Goal: Task Accomplishment & Management: Manage account settings

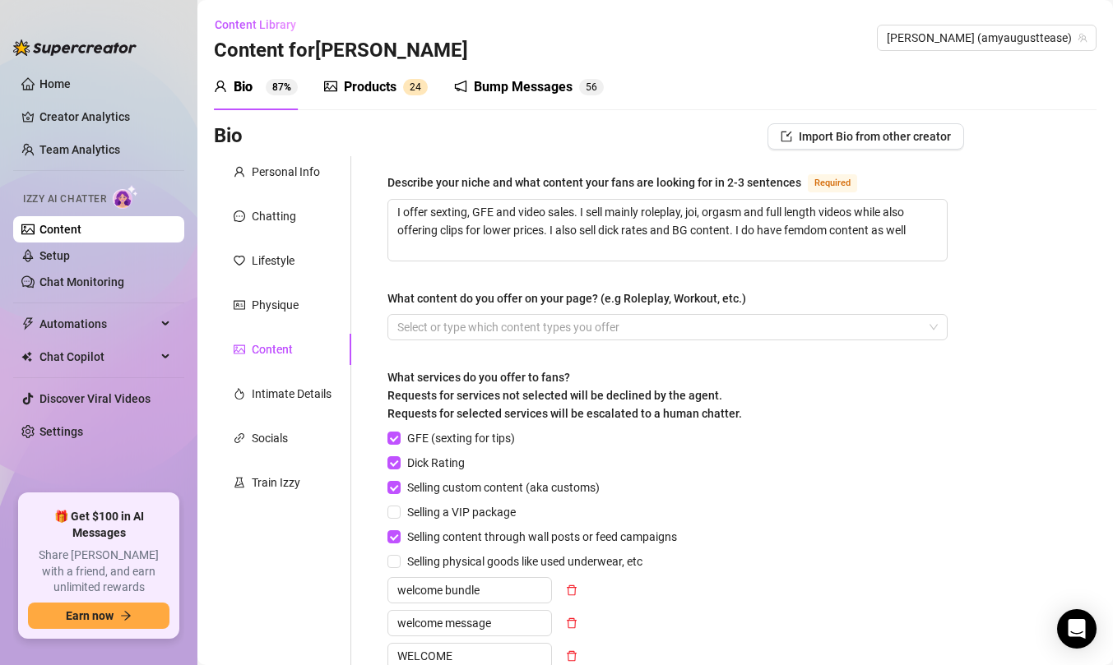
scroll to position [142, 0]
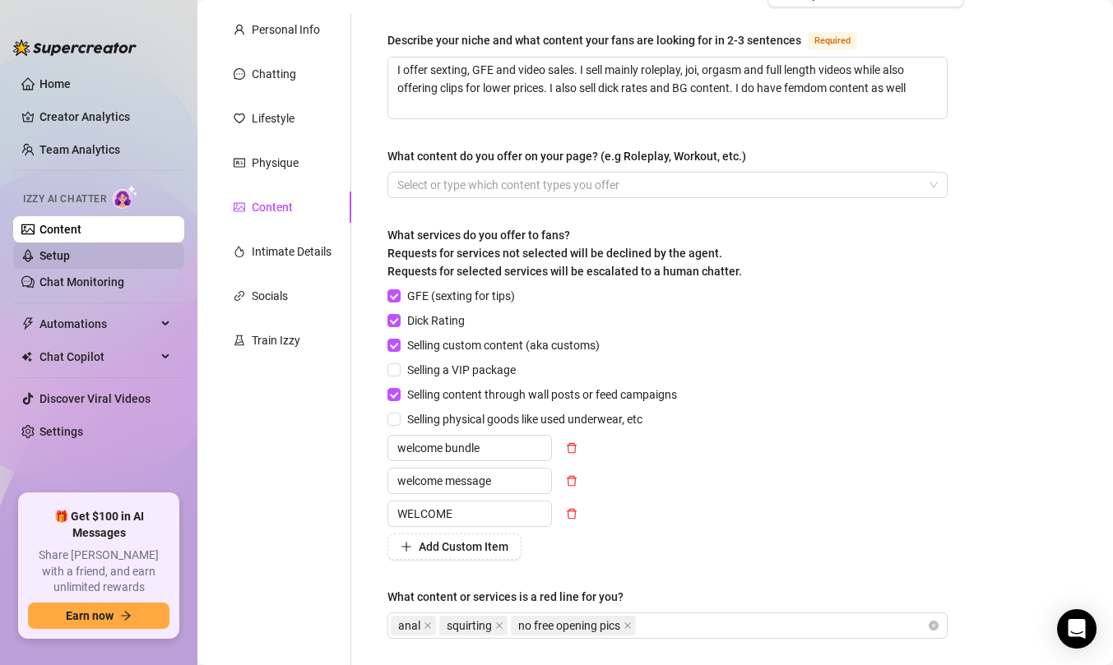
click at [70, 262] on link "Setup" at bounding box center [54, 255] width 30 height 13
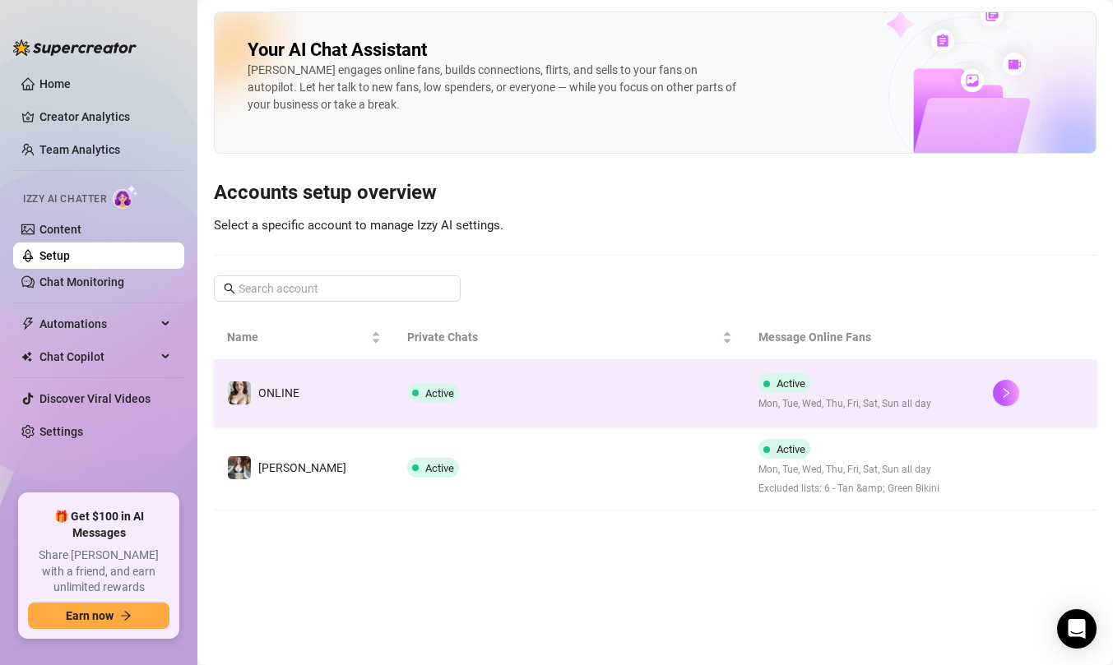
click at [436, 395] on td "Active" at bounding box center [569, 393] width 351 height 66
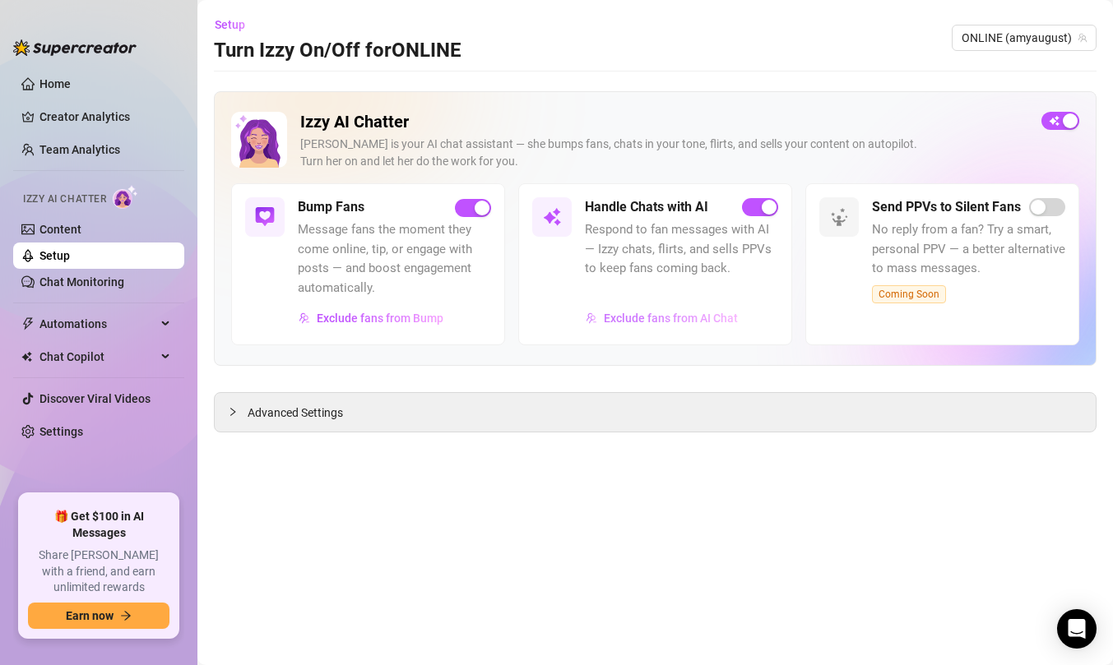
click at [612, 322] on span "Exclude fans from AI Chat" at bounding box center [671, 318] width 134 height 13
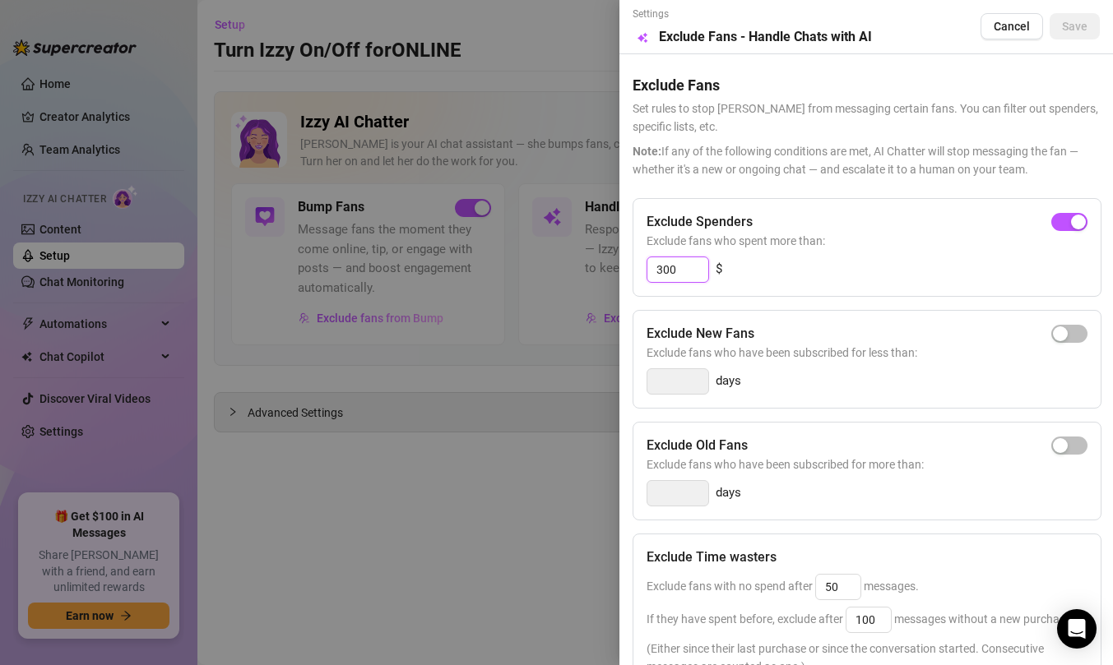
click at [692, 271] on input "300" at bounding box center [677, 269] width 61 height 25
type input "5"
click at [1055, 221] on div "button" at bounding box center [1060, 222] width 15 height 15
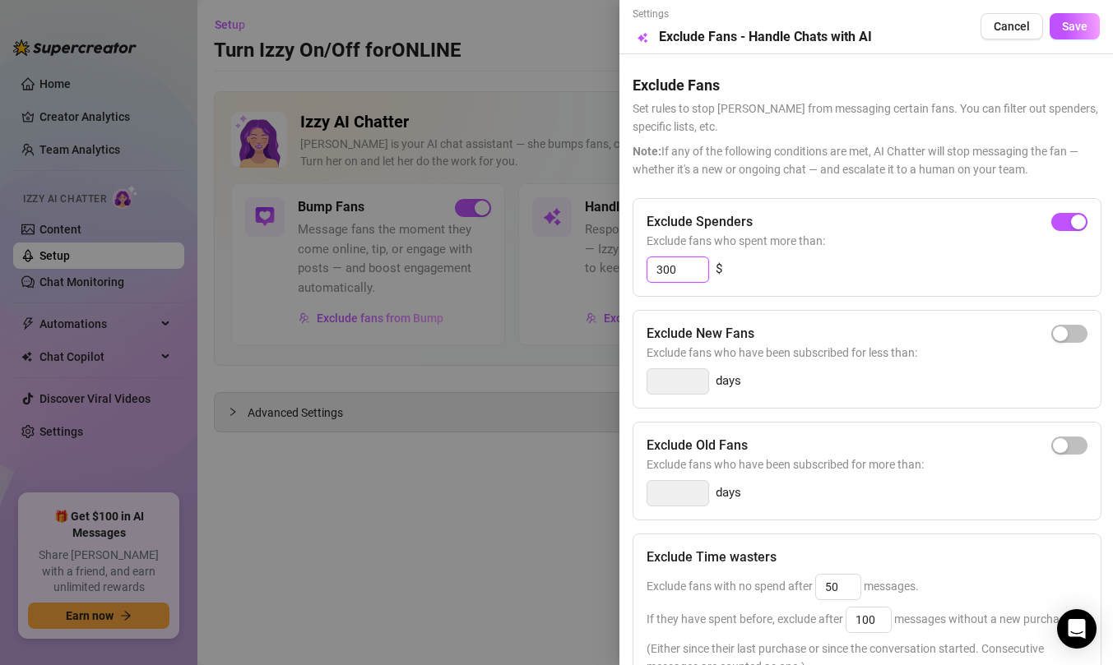
click at [670, 271] on input "300" at bounding box center [677, 269] width 61 height 25
type input "1000"
click at [1060, 38] on button "Save" at bounding box center [1075, 26] width 50 height 26
